Goal: Task Accomplishment & Management: Use online tool/utility

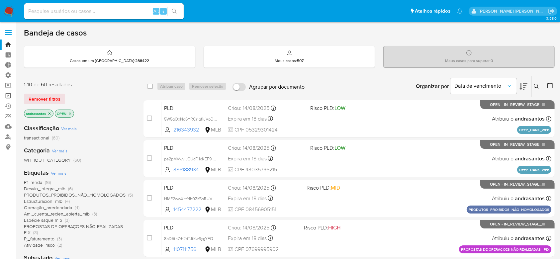
click at [12, 97] on link "Operações em massa" at bounding box center [39, 96] width 79 height 10
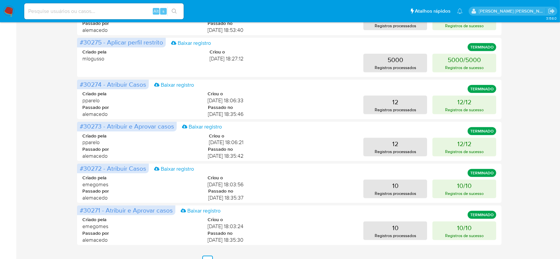
scroll to position [328, 0]
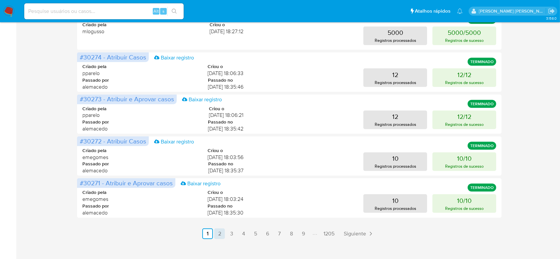
click at [219, 235] on link "2" at bounding box center [219, 234] width 11 height 11
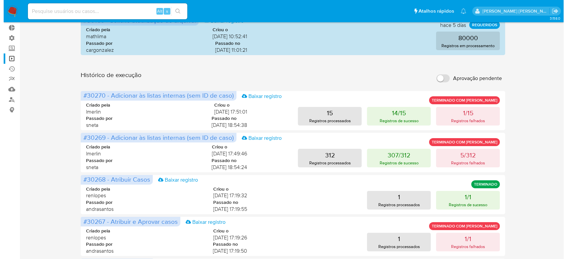
scroll to position [0, 0]
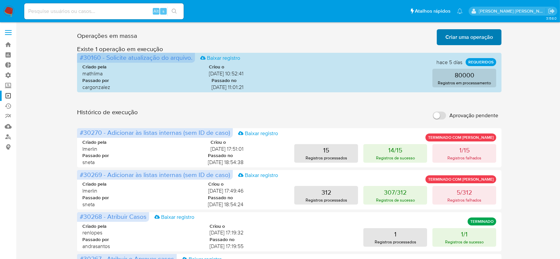
click at [447, 34] on span "Criar uma operação" at bounding box center [469, 37] width 48 height 15
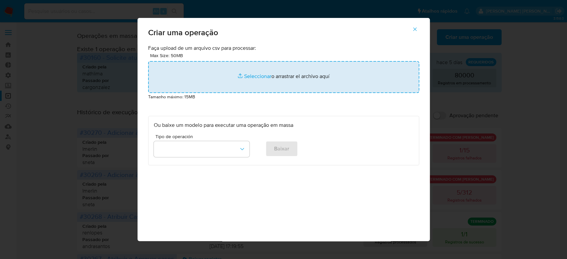
click at [259, 78] on input "file" at bounding box center [283, 77] width 271 height 32
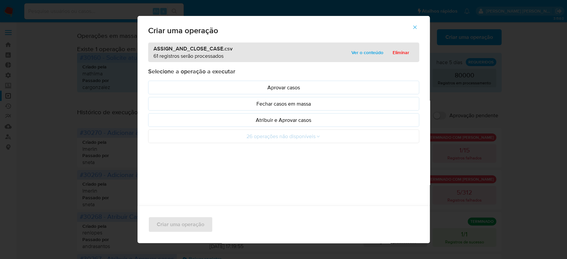
click at [369, 56] on span "Ver o conteúdo" at bounding box center [367, 52] width 32 height 9
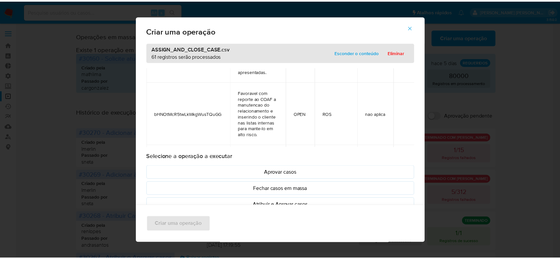
scroll to position [266, 0]
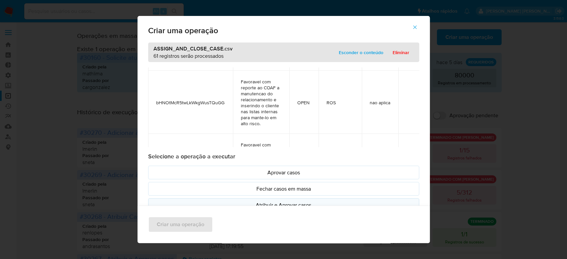
click at [268, 201] on p "Atribuir e Aprovar casos" at bounding box center [284, 205] width 260 height 8
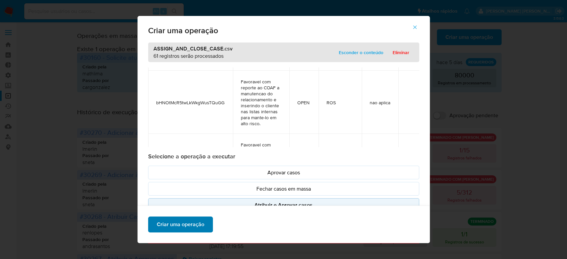
click at [170, 221] on span "Criar uma operação" at bounding box center [181, 224] width 48 height 15
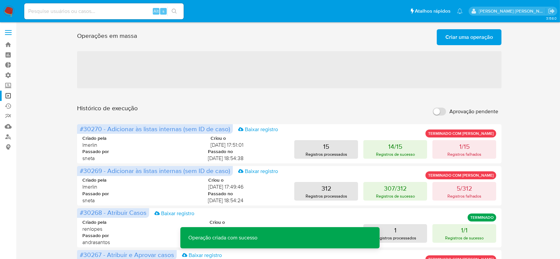
click at [476, 38] on span "Criar uma operação" at bounding box center [469, 37] width 48 height 15
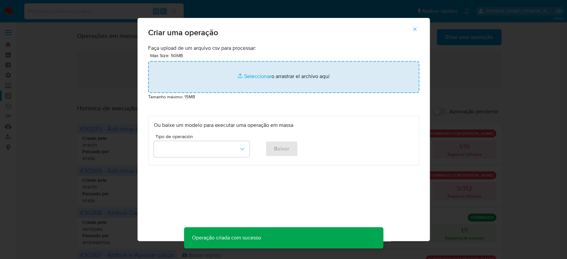
click at [258, 75] on input "file" at bounding box center [283, 77] width 271 height 32
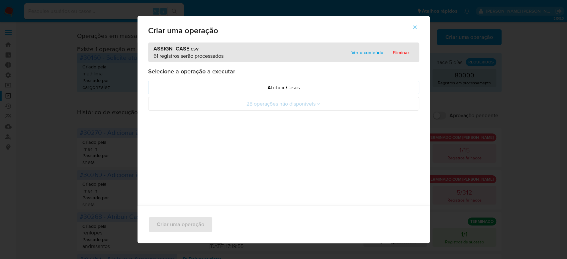
click at [353, 55] on span "Ver o conteúdo" at bounding box center [367, 52] width 32 height 9
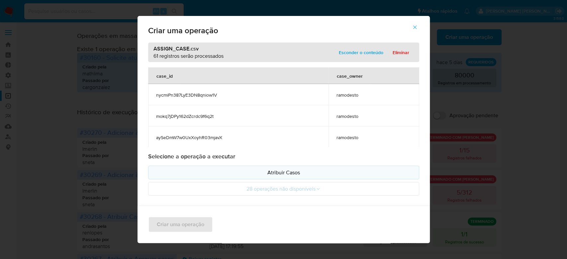
click at [282, 167] on button "Atribuir Casos" at bounding box center [283, 173] width 271 height 14
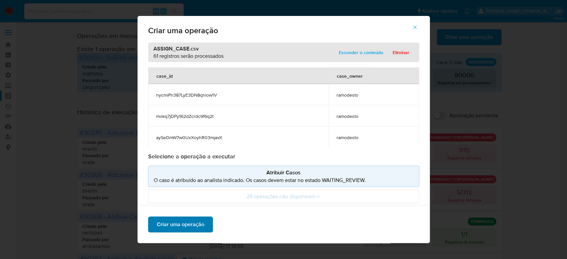
click at [183, 227] on span "Criar uma operação" at bounding box center [181, 224] width 48 height 15
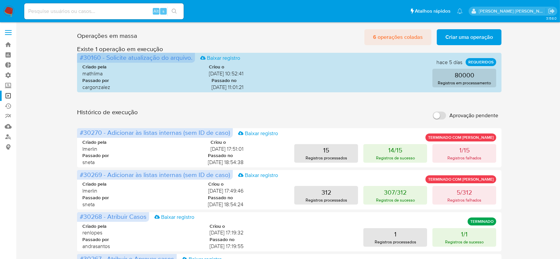
click at [379, 39] on span "6 operações coladas" at bounding box center [398, 37] width 50 height 15
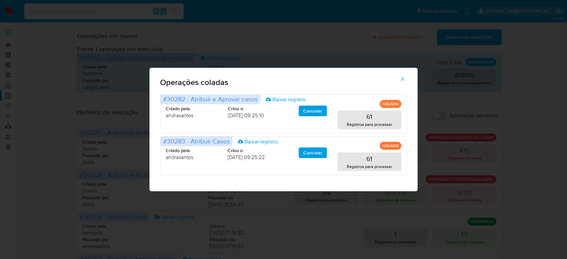
click at [401, 79] on icon "button" at bounding box center [403, 79] width 6 height 6
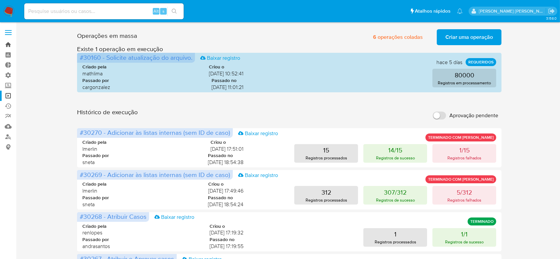
click at [8, 46] on link "Bandeja" at bounding box center [39, 45] width 79 height 10
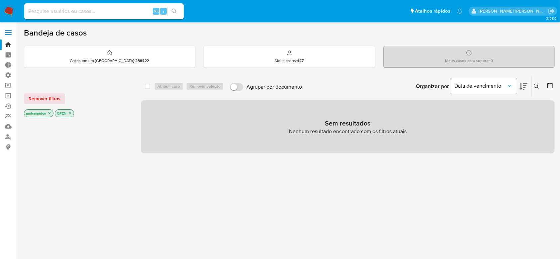
click at [49, 113] on icon "close-filter" at bounding box center [50, 113] width 2 height 2
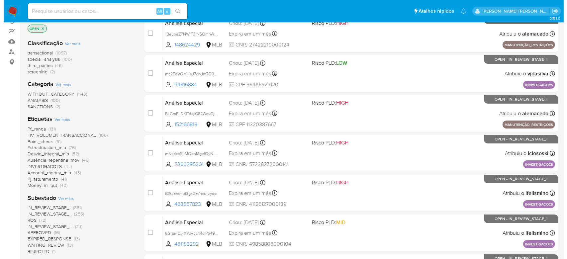
scroll to position [88, 0]
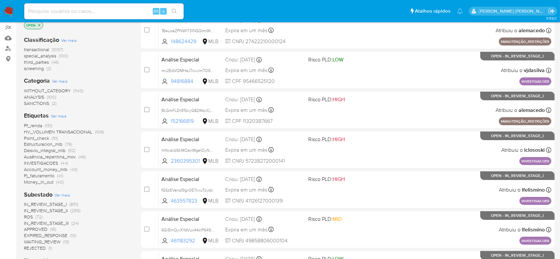
click at [64, 193] on span "Ver mais" at bounding box center [62, 195] width 16 height 6
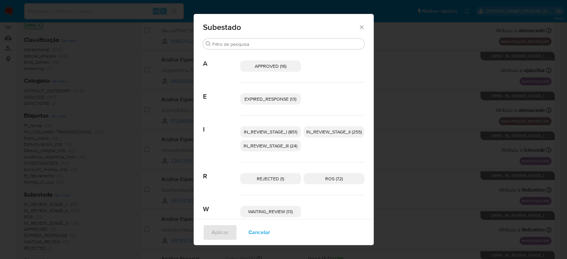
click at [267, 133] on span "IN_REVIEW_STAGE_I (851)" at bounding box center [270, 132] width 53 height 7
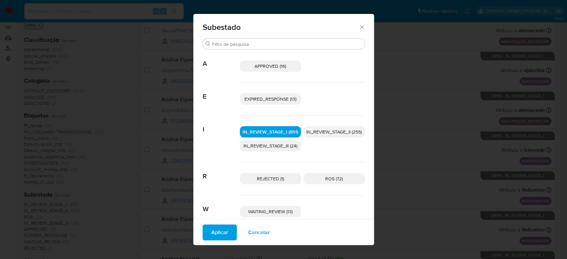
click at [319, 132] on span "IN_REVIEW_STAGE_II (255)" at bounding box center [333, 132] width 55 height 7
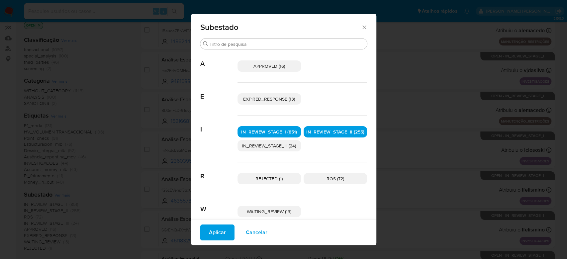
click at [222, 233] on span "Aplicar" at bounding box center [217, 232] width 17 height 15
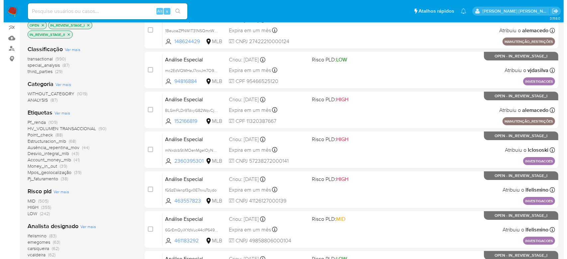
scroll to position [133, 0]
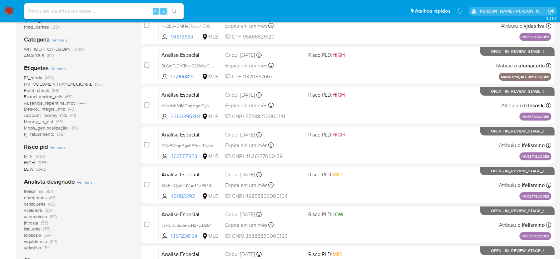
click at [79, 183] on span "Ver mais" at bounding box center [85, 182] width 16 height 6
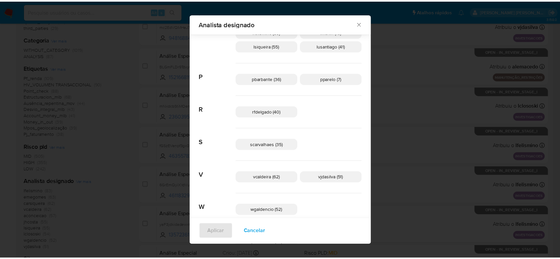
scroll to position [345, 0]
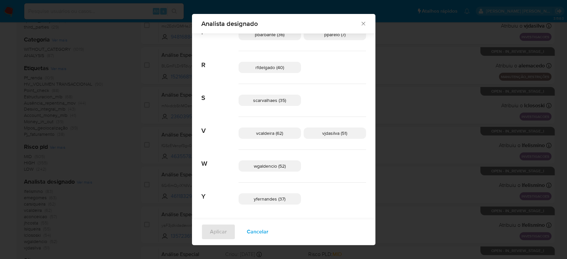
click at [360, 23] on icon "Fechar" at bounding box center [363, 23] width 7 height 7
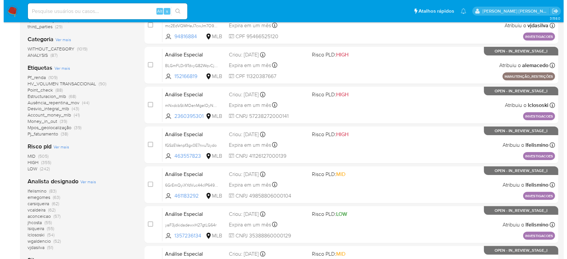
scroll to position [133, 0]
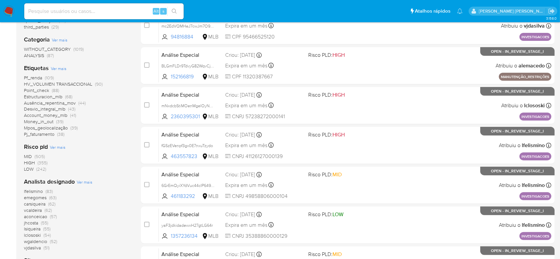
click at [87, 182] on span "Ver mais" at bounding box center [85, 182] width 16 height 6
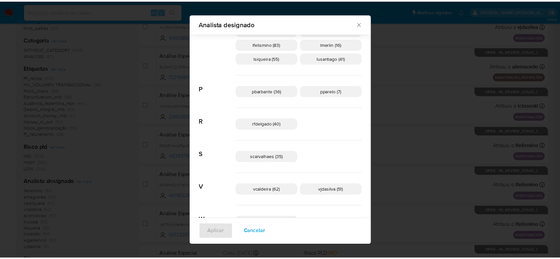
scroll to position [345, 0]
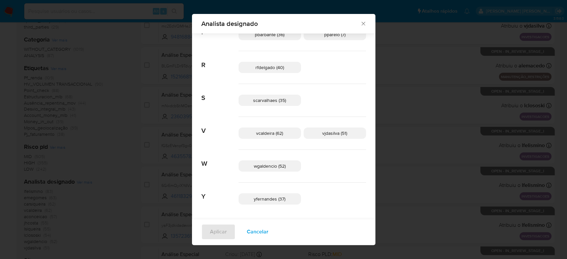
click at [361, 24] on icon "Fechar" at bounding box center [363, 24] width 4 height 4
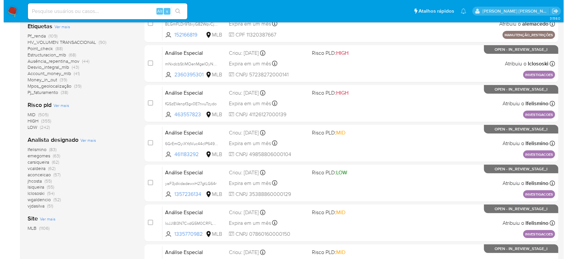
scroll to position [221, 0]
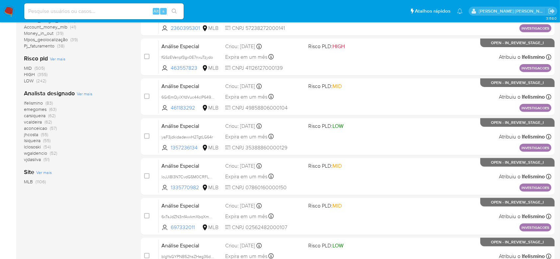
click at [81, 94] on span "Ver mais" at bounding box center [85, 94] width 16 height 6
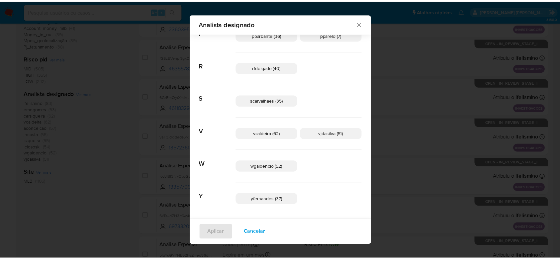
scroll to position [345, 0]
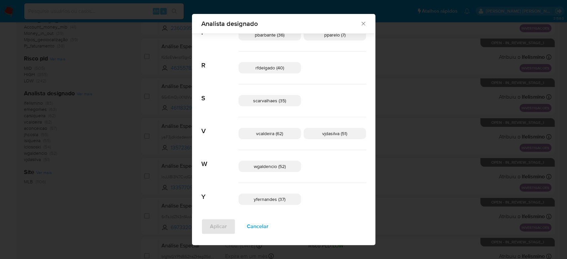
click at [360, 26] on icon "Fechar" at bounding box center [363, 23] width 7 height 7
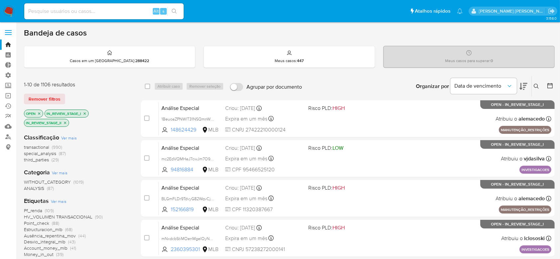
scroll to position [44, 0]
